Goal: Transaction & Acquisition: Book appointment/travel/reservation

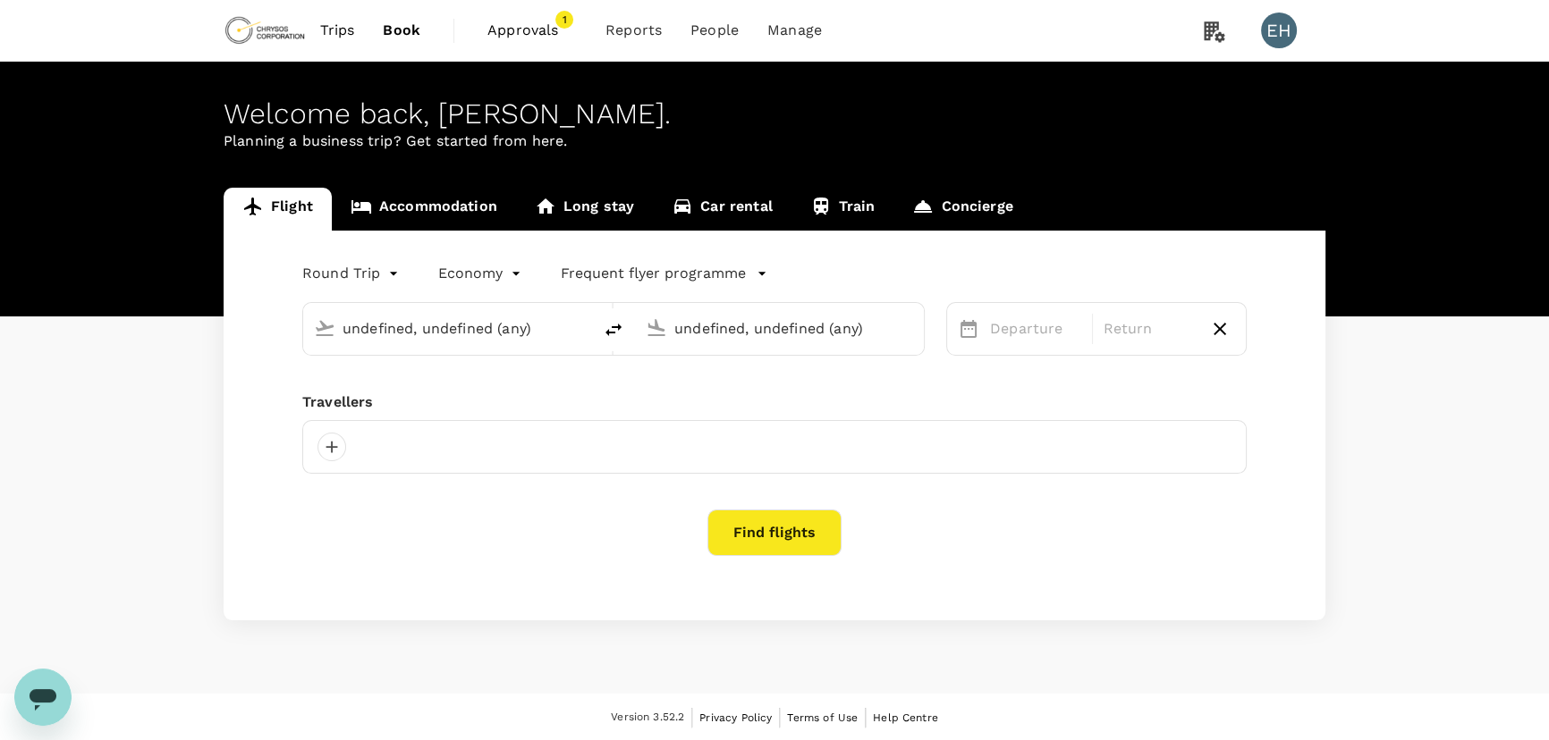
type input "Vancouver Intl (YVR)"
type input "Adelaide (ADL)"
click at [549, 31] on span "Approvals" at bounding box center [531, 30] width 89 height 21
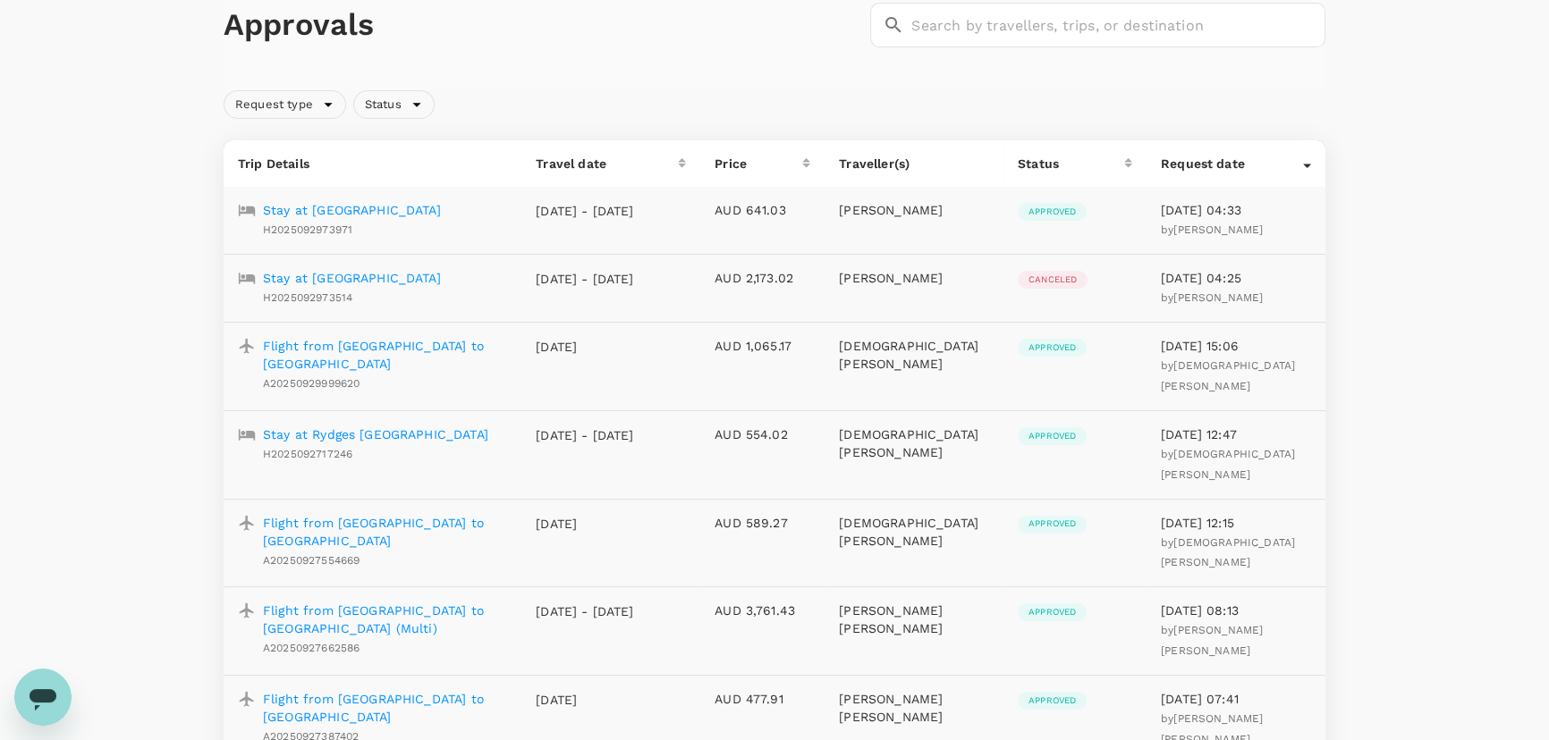
scroll to position [99, 0]
